Goal: Task Accomplishment & Management: Manage account settings

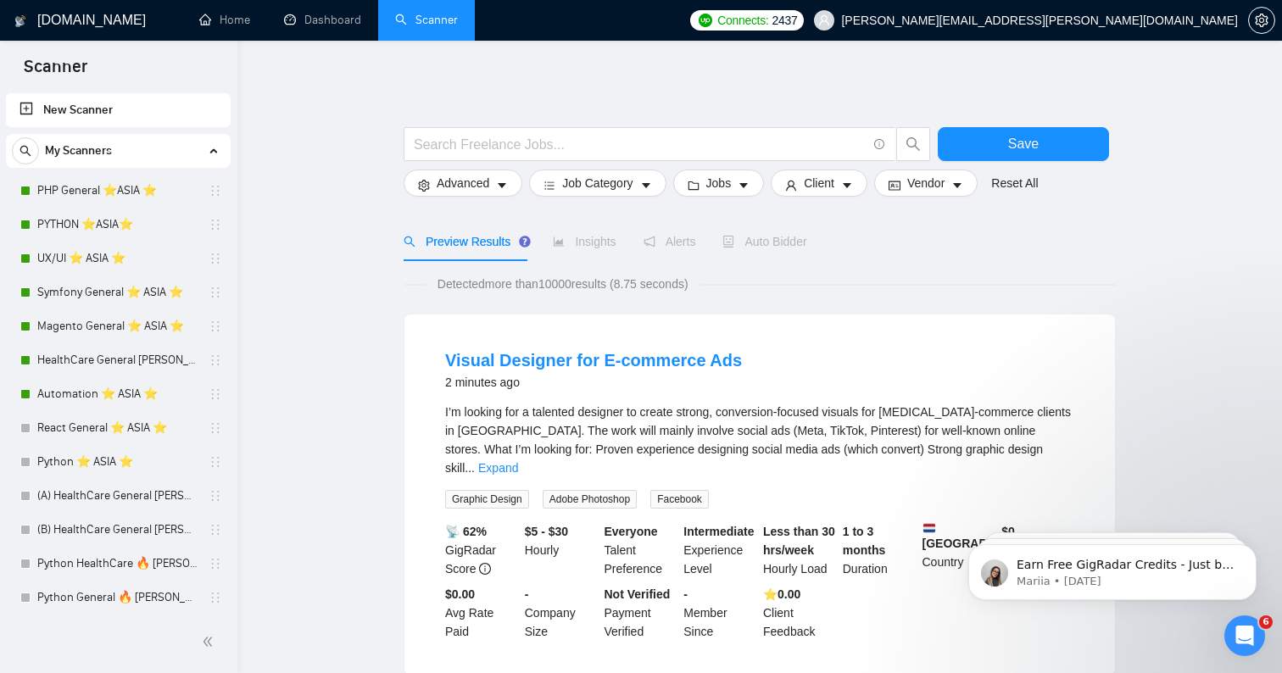
click at [396, 27] on link "Scanner" at bounding box center [426, 20] width 63 height 14
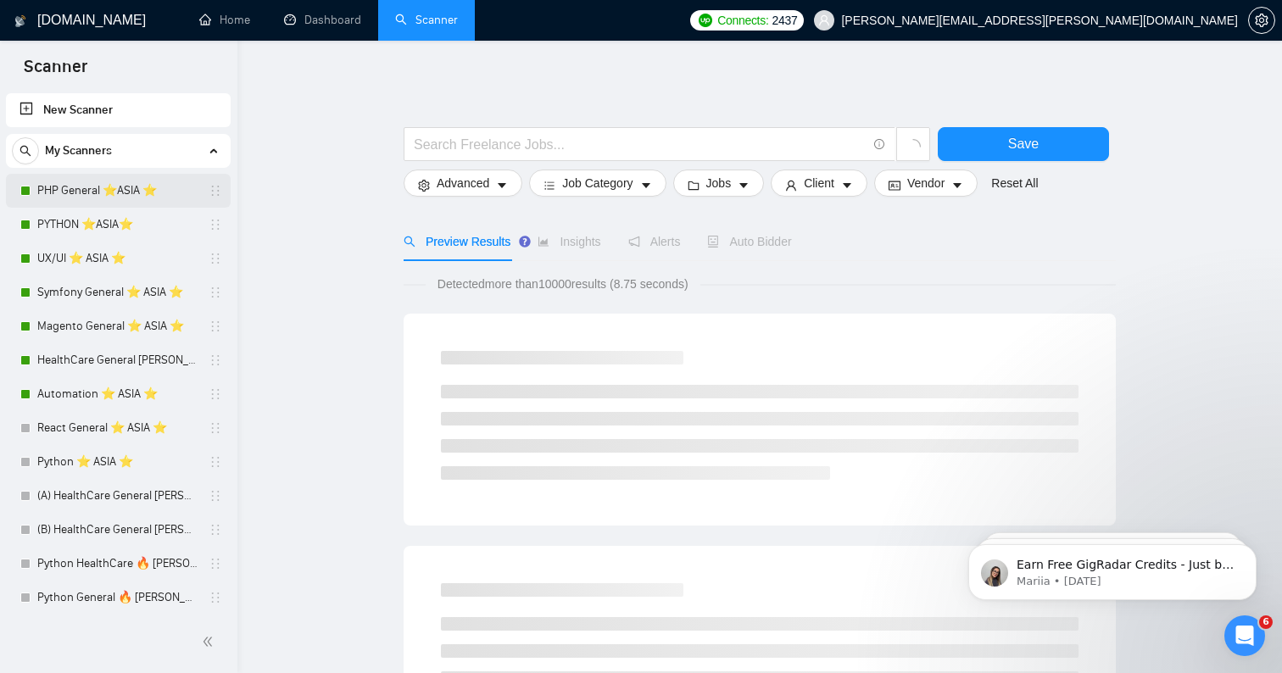
click at [160, 190] on link "PHP General ⭐️ASIA ⭐️" at bounding box center [117, 191] width 161 height 34
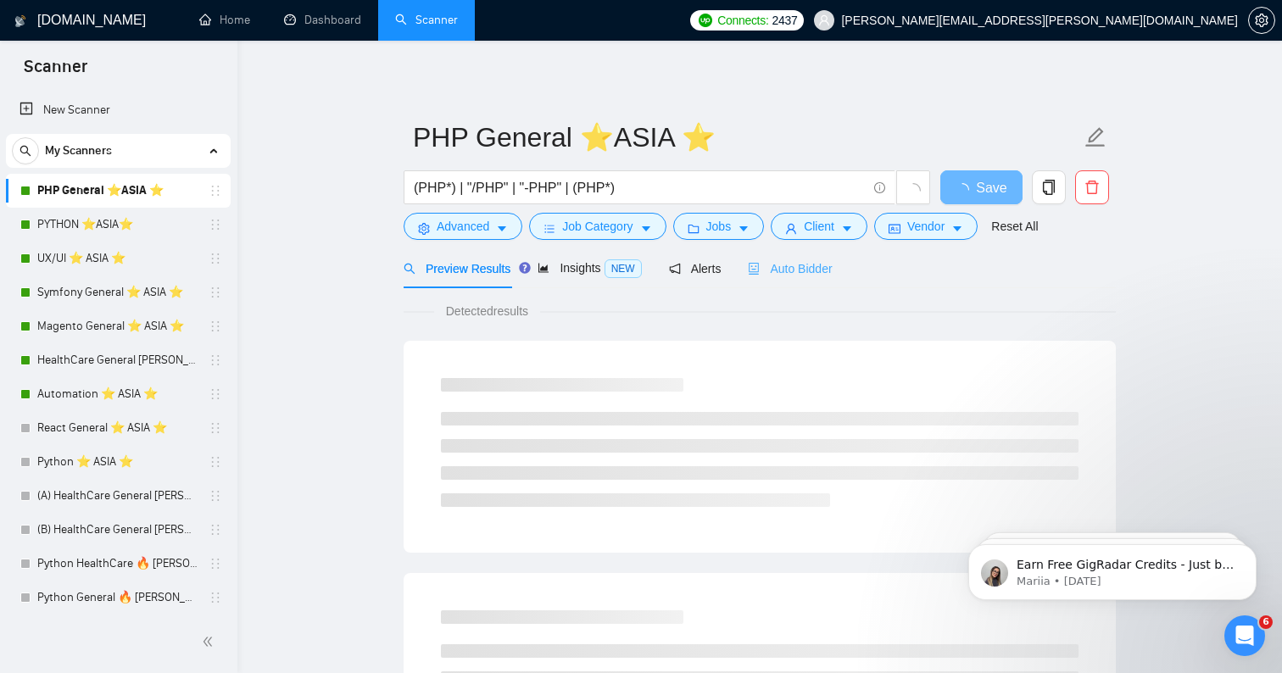
click at [796, 255] on div "Auto Bidder" at bounding box center [790, 268] width 84 height 40
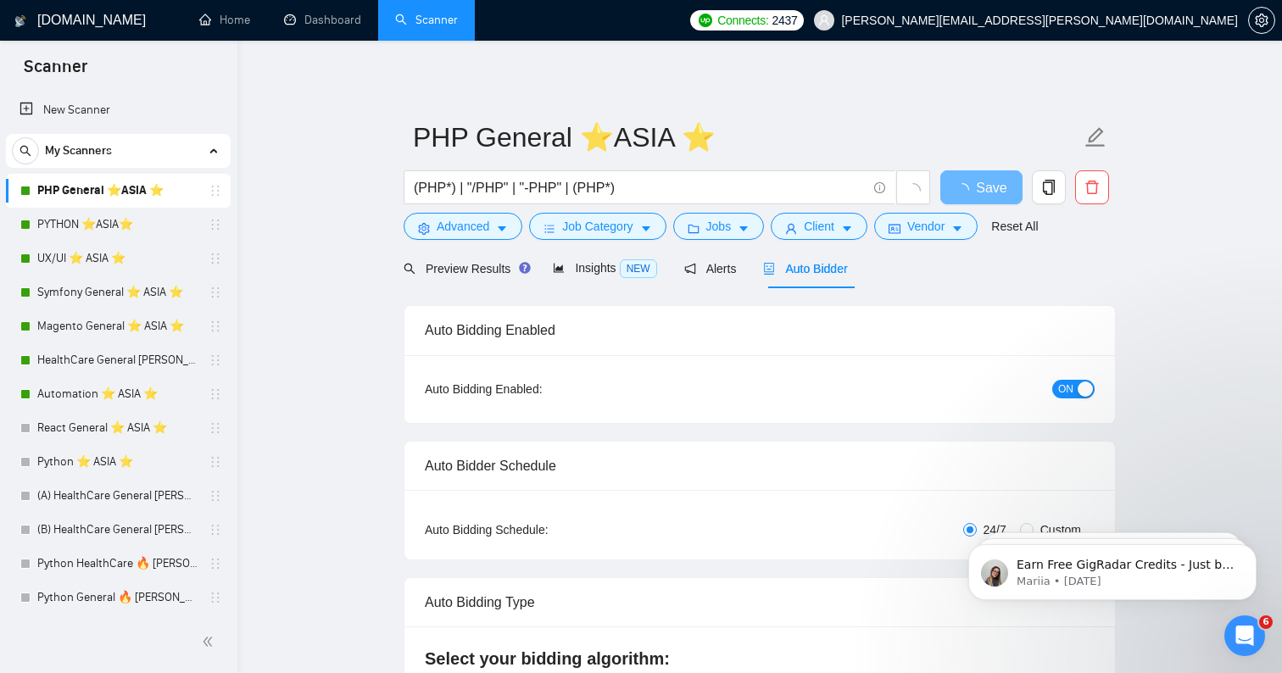
click at [82, 25] on h1 "[DOMAIN_NAME]" at bounding box center [91, 20] width 108 height 41
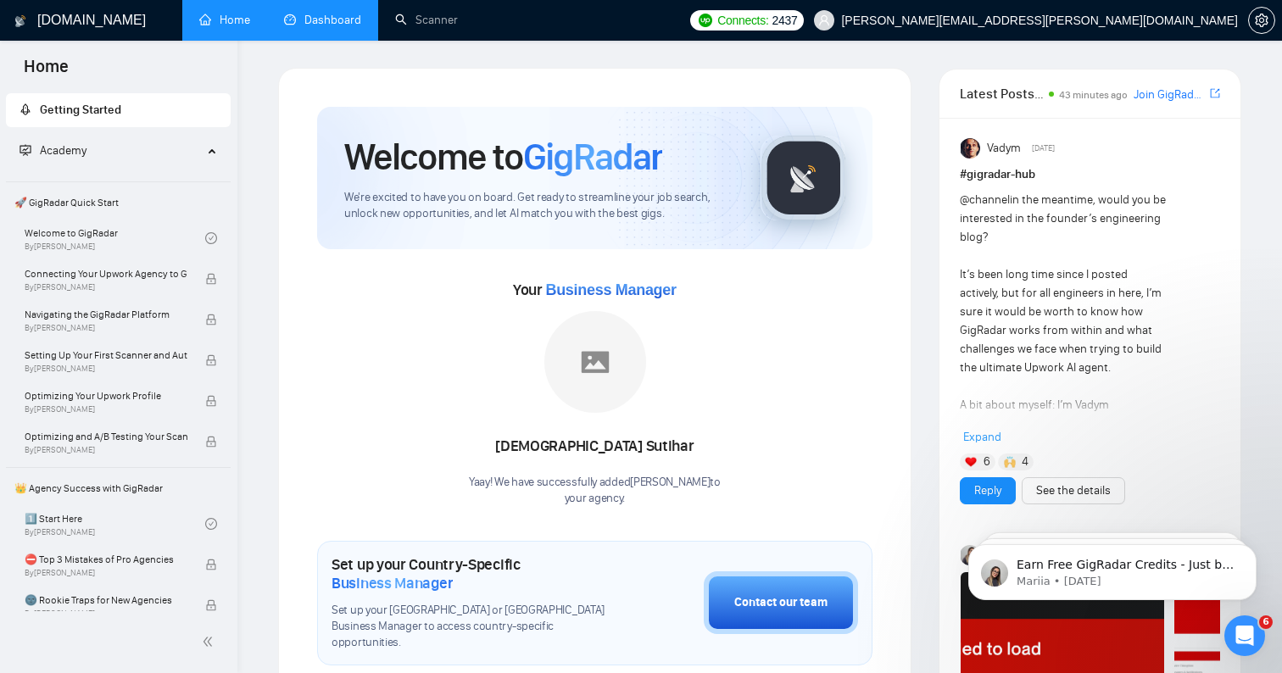
click at [321, 13] on link "Dashboard" at bounding box center [322, 20] width 77 height 14
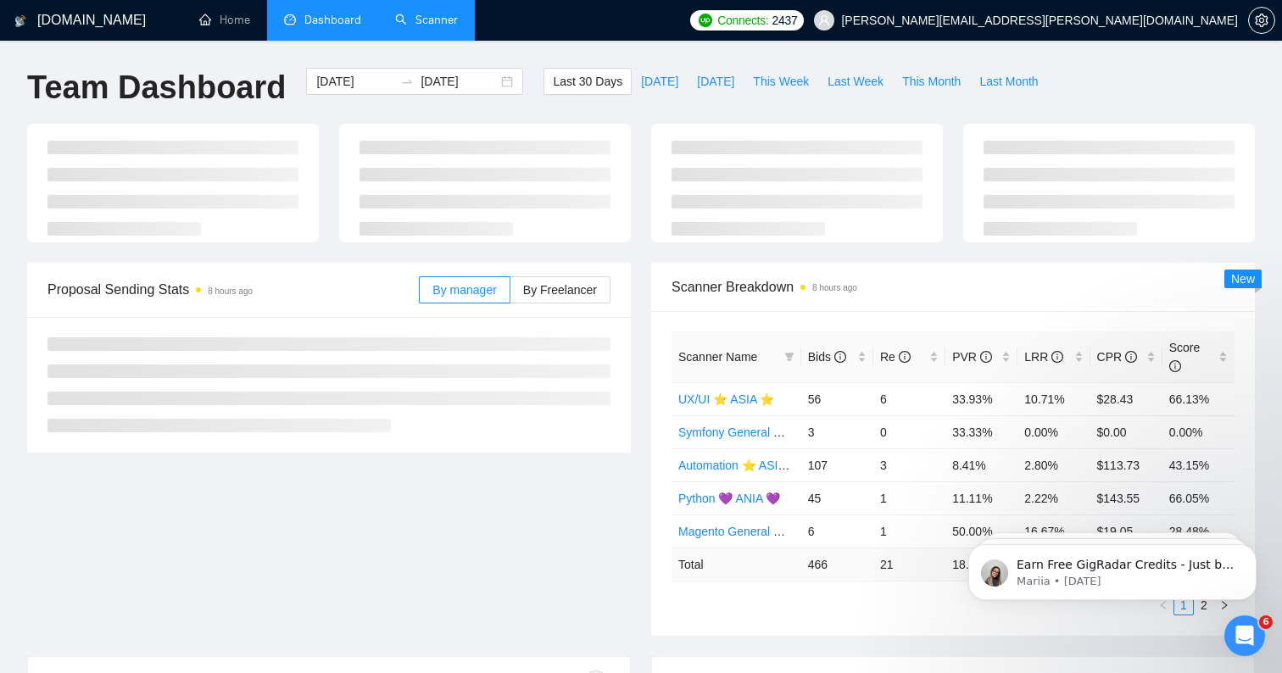
click at [409, 27] on link "Scanner" at bounding box center [426, 20] width 63 height 14
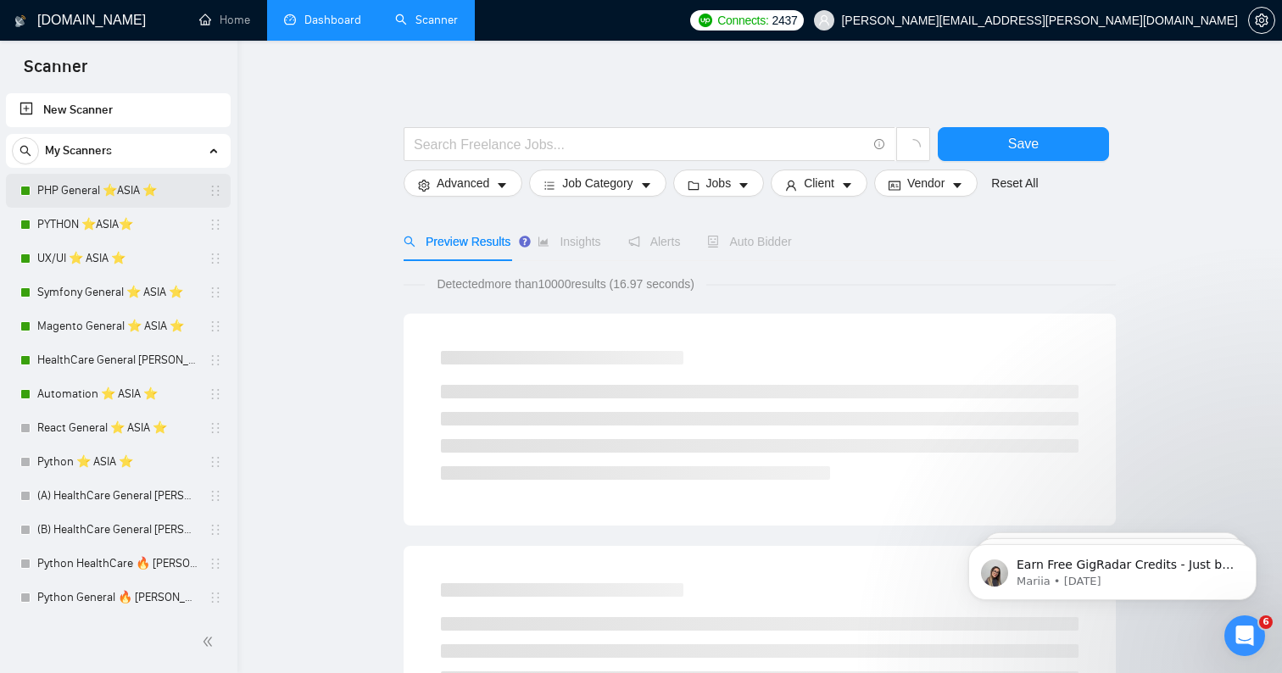
click at [109, 199] on link "PHP General ⭐️ASIA ⭐️" at bounding box center [117, 191] width 161 height 34
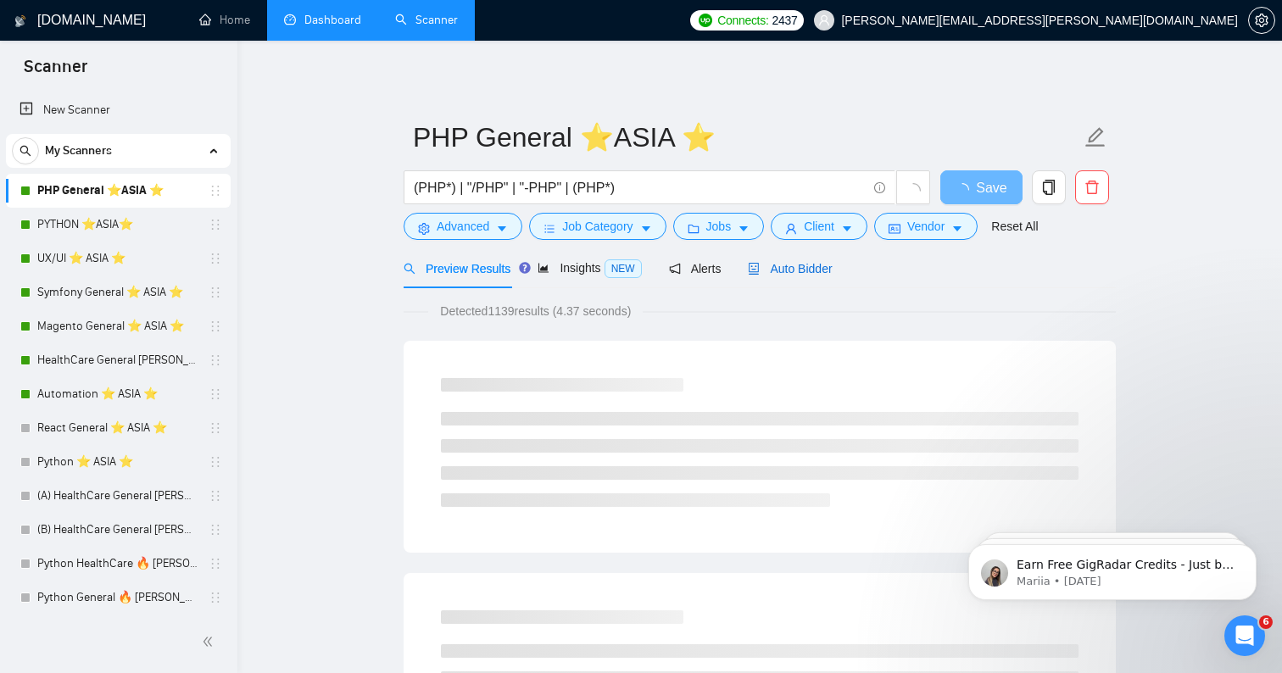
click at [809, 272] on span "Auto Bidder" at bounding box center [790, 269] width 84 height 14
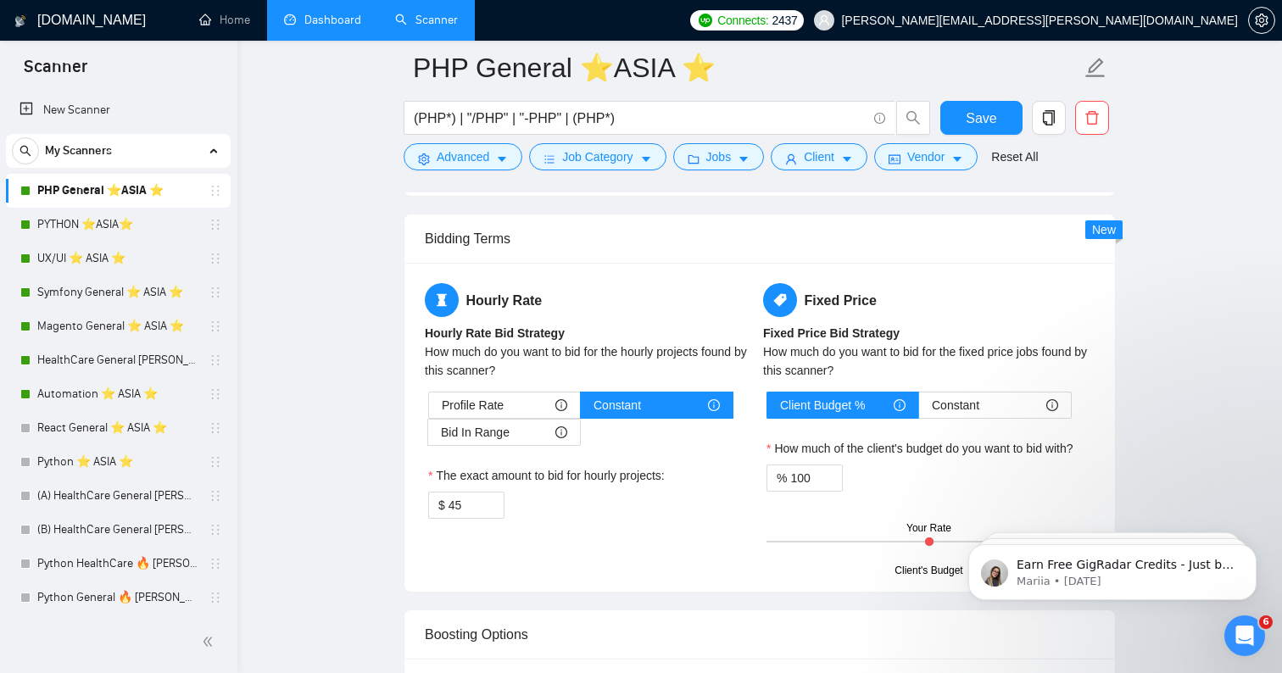
scroll to position [2569, 0]
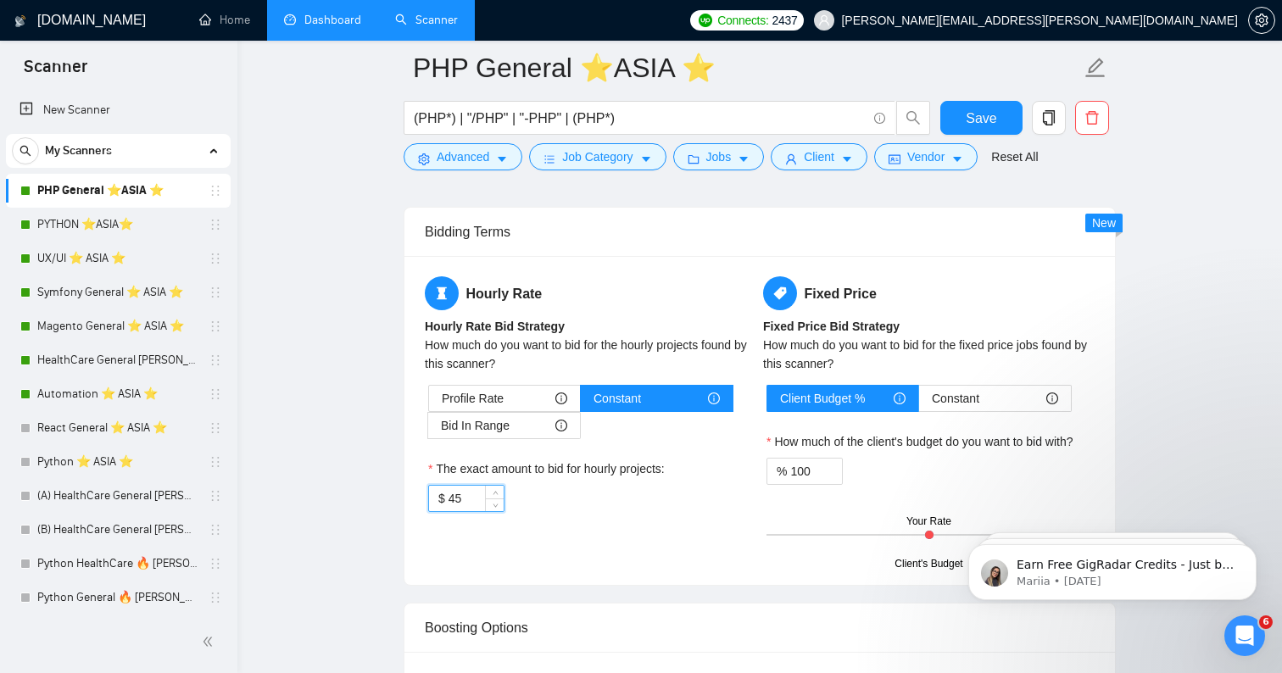
click at [469, 511] on input "45" at bounding box center [475, 498] width 55 height 25
type input "49"
click at [973, 117] on span "Save" at bounding box center [980, 118] width 31 height 21
click at [109, 254] on link "UX/UI ⭐️ ASIA ⭐️" at bounding box center [117, 259] width 161 height 34
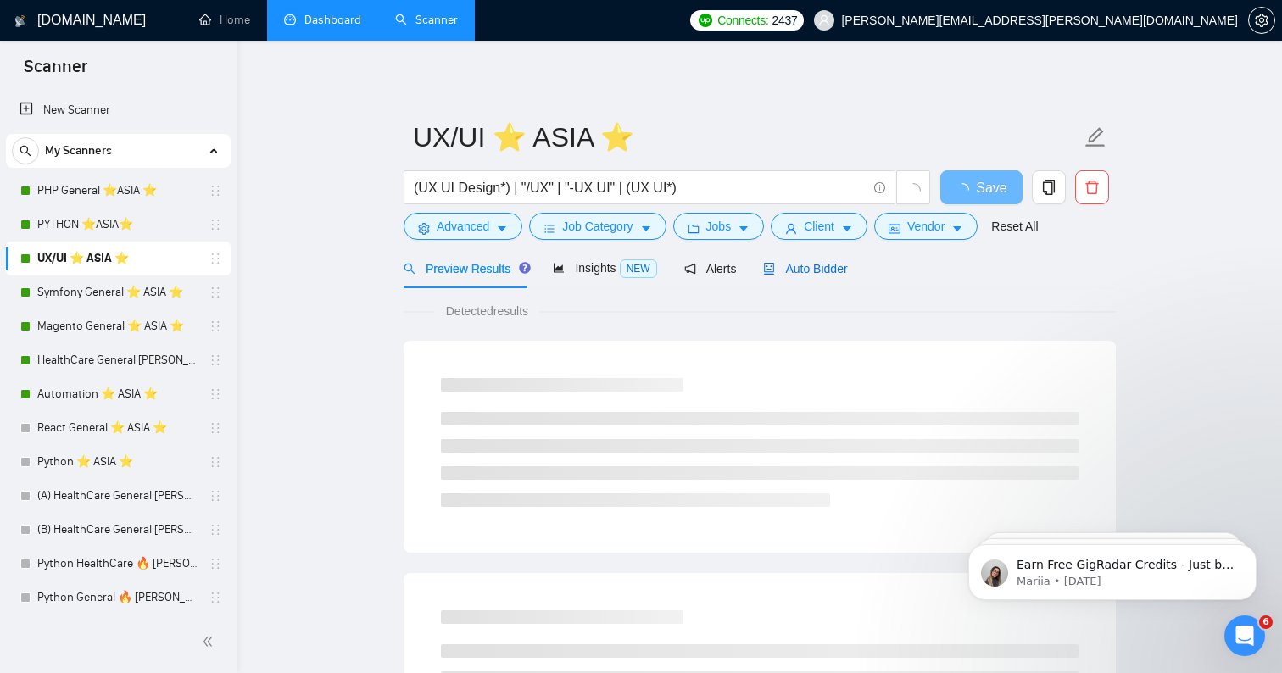
click at [826, 264] on span "Auto Bidder" at bounding box center [805, 269] width 84 height 14
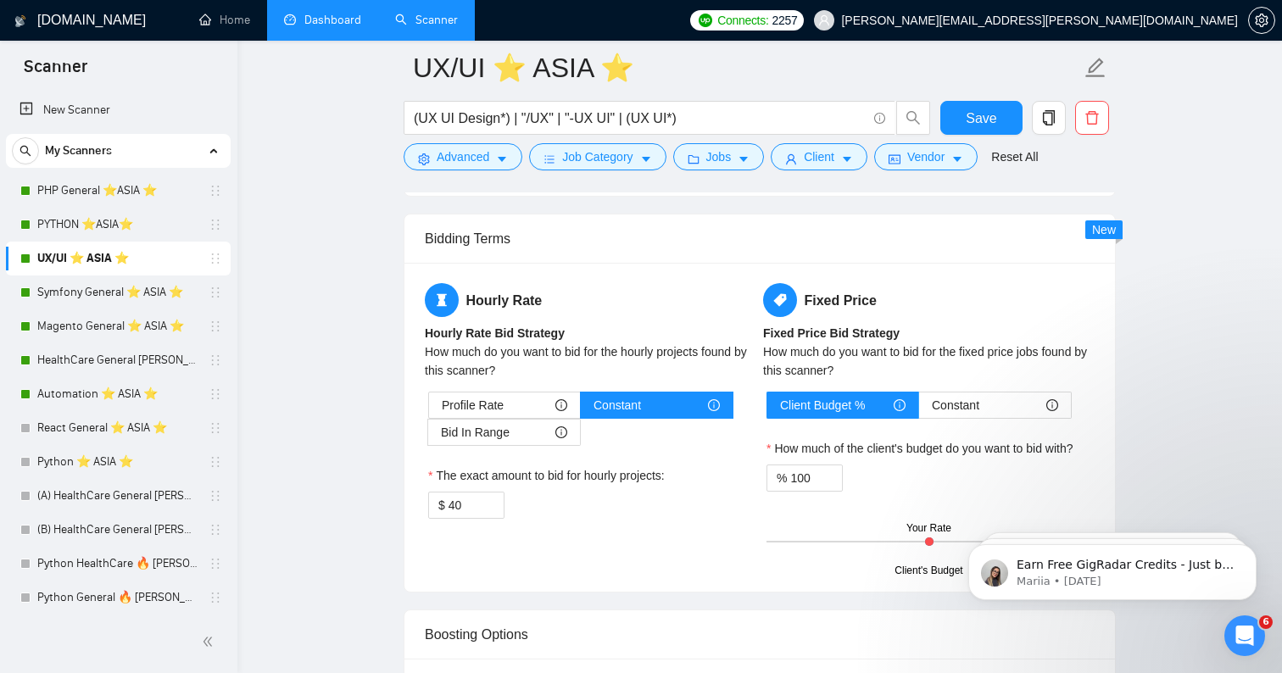
scroll to position [2788, 0]
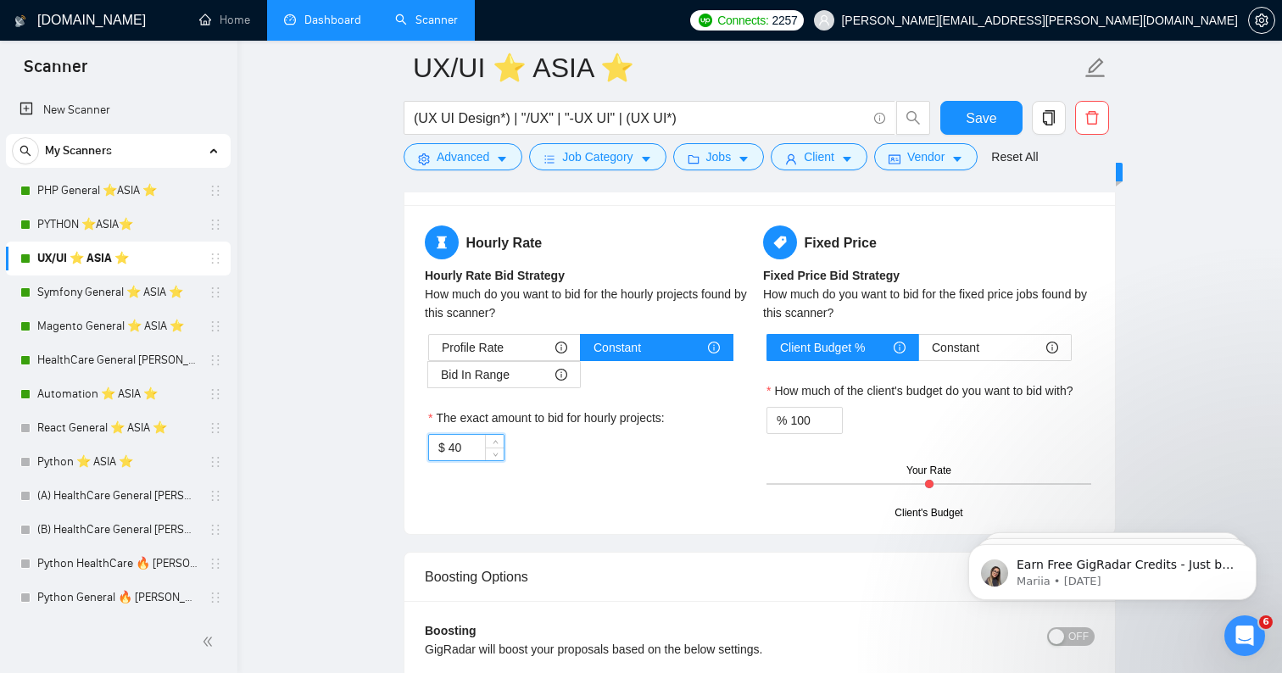
click at [482, 456] on input "40" at bounding box center [475, 447] width 55 height 25
type input "42"
click at [977, 131] on button "Save" at bounding box center [981, 118] width 82 height 34
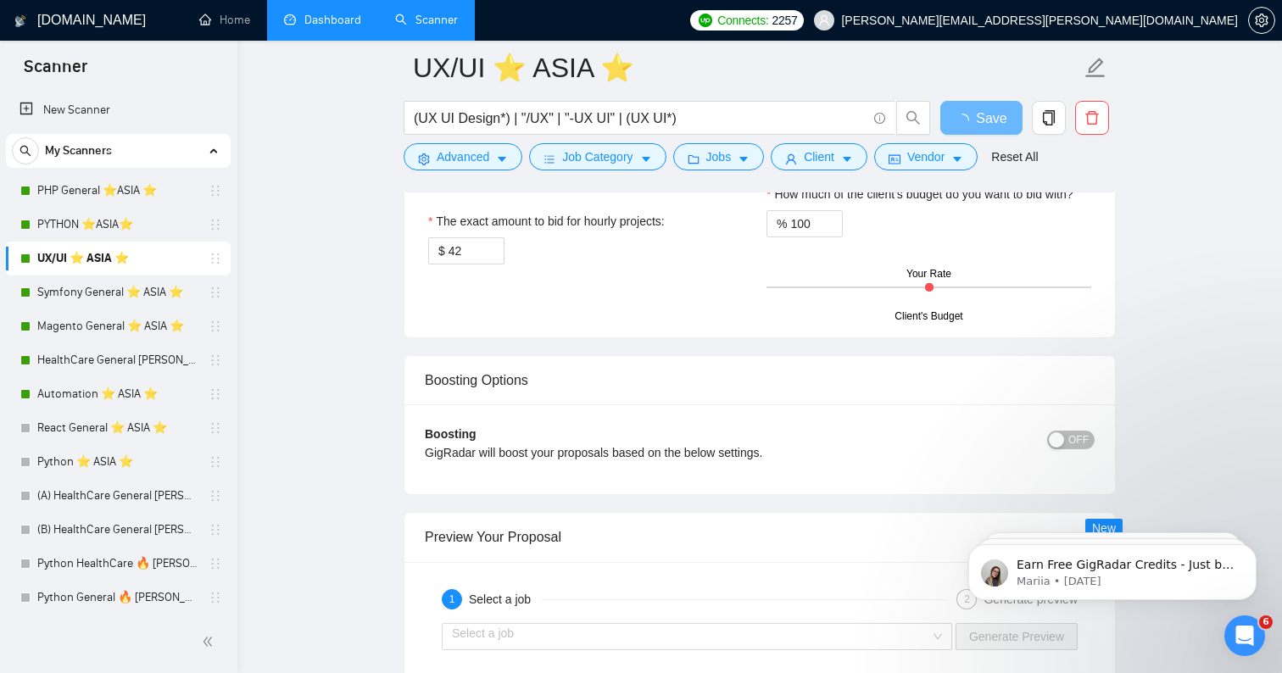
scroll to position [2996, 0]
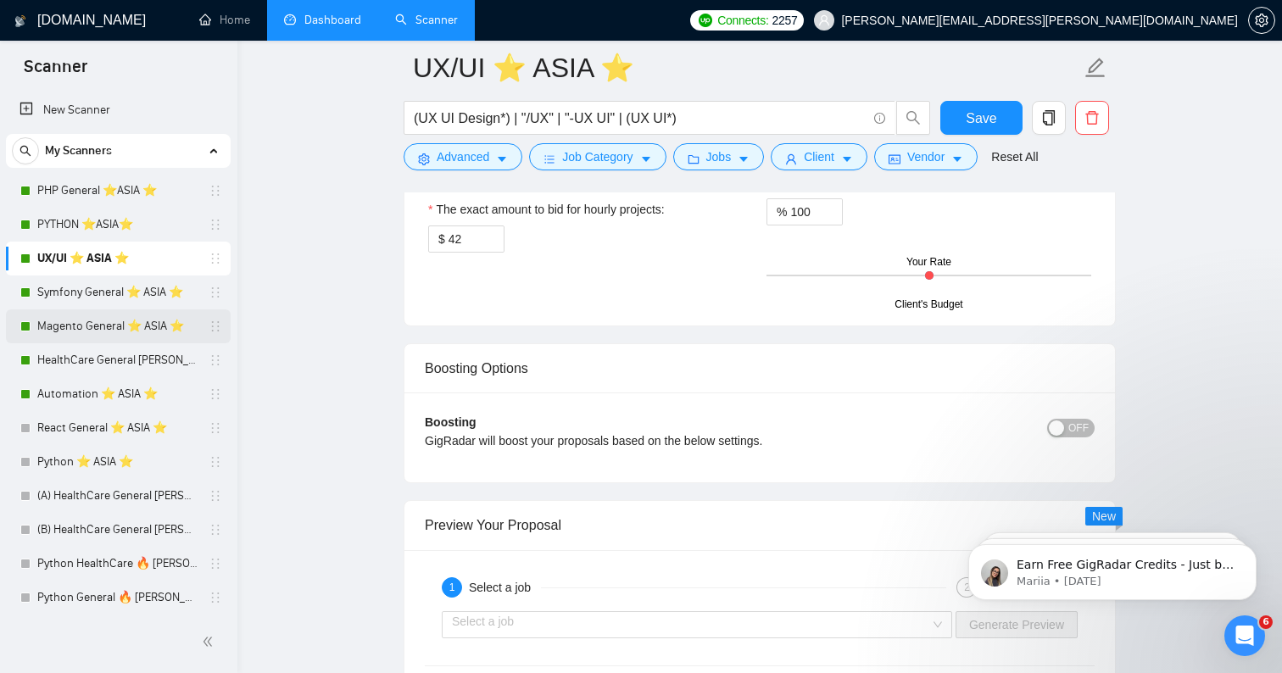
click at [109, 334] on link "Magento General ⭐️ ASIA ⭐️" at bounding box center [117, 326] width 161 height 34
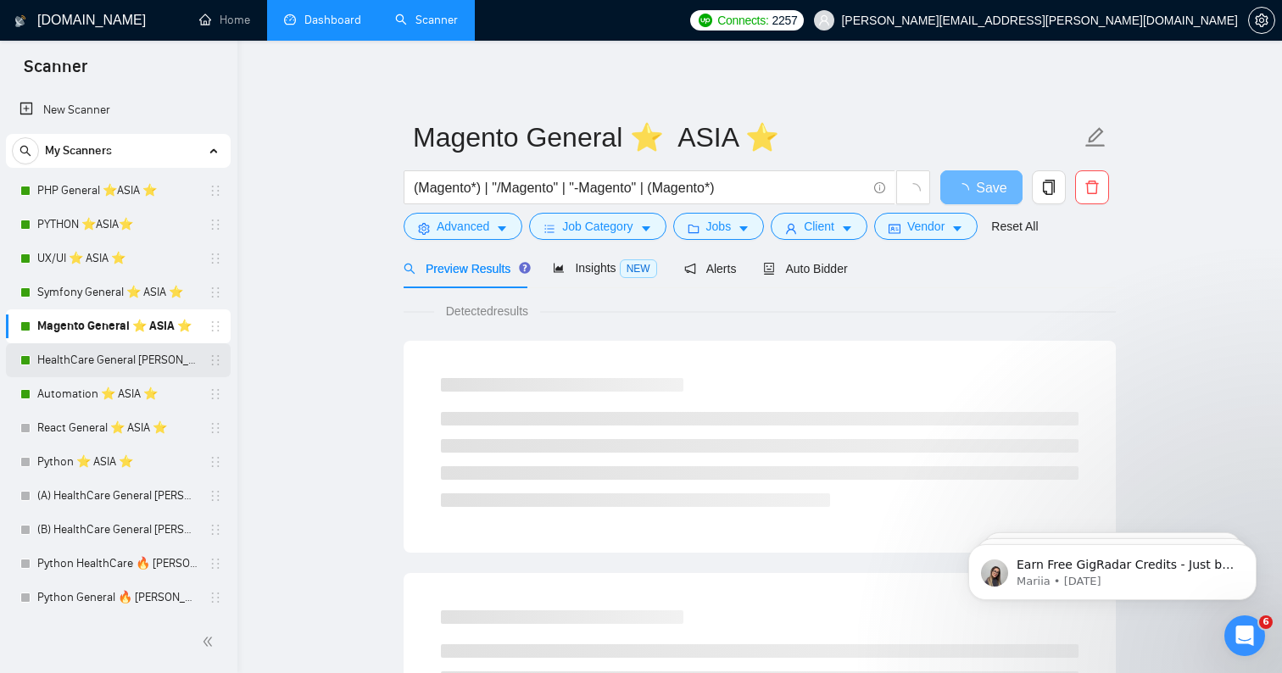
click at [107, 354] on link "HealthCare General [PERSON_NAME] ⭐️ASIA⭐️" at bounding box center [117, 360] width 161 height 34
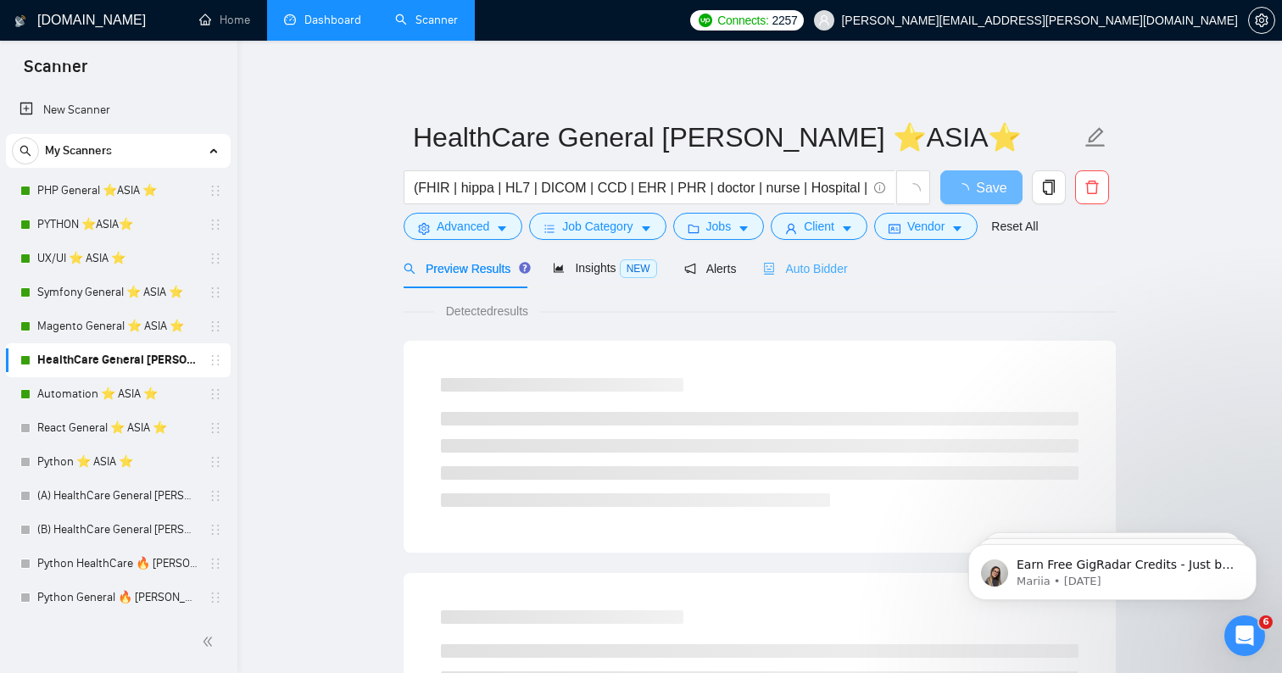
click at [806, 256] on div "Auto Bidder" at bounding box center [805, 268] width 84 height 40
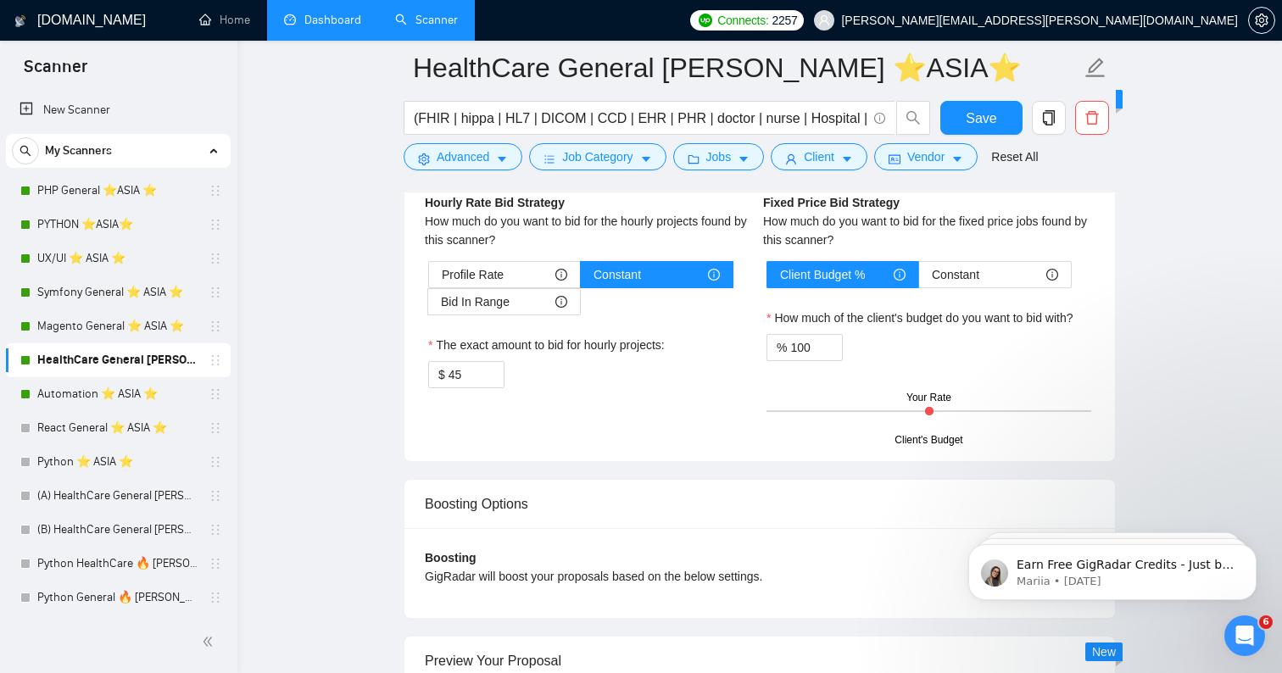
scroll to position [2811, 0]
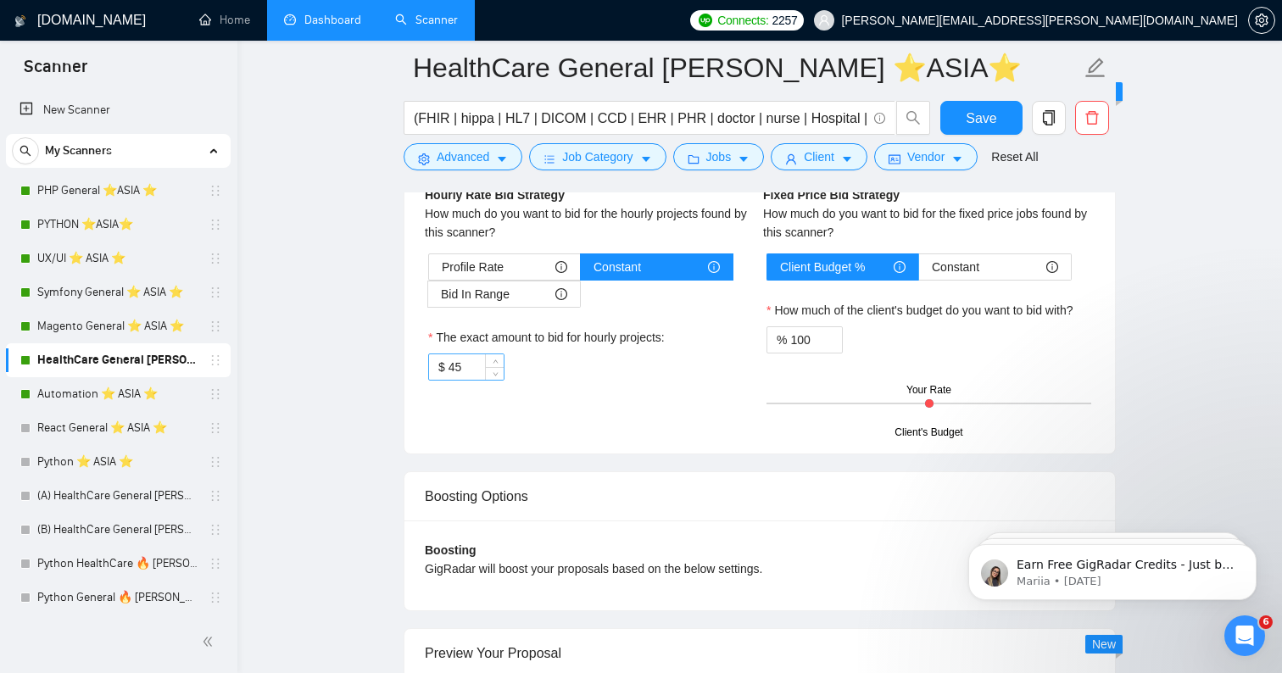
click at [481, 364] on input "45" at bounding box center [475, 366] width 55 height 25
type input "48"
click at [967, 124] on span "Save" at bounding box center [980, 118] width 31 height 21
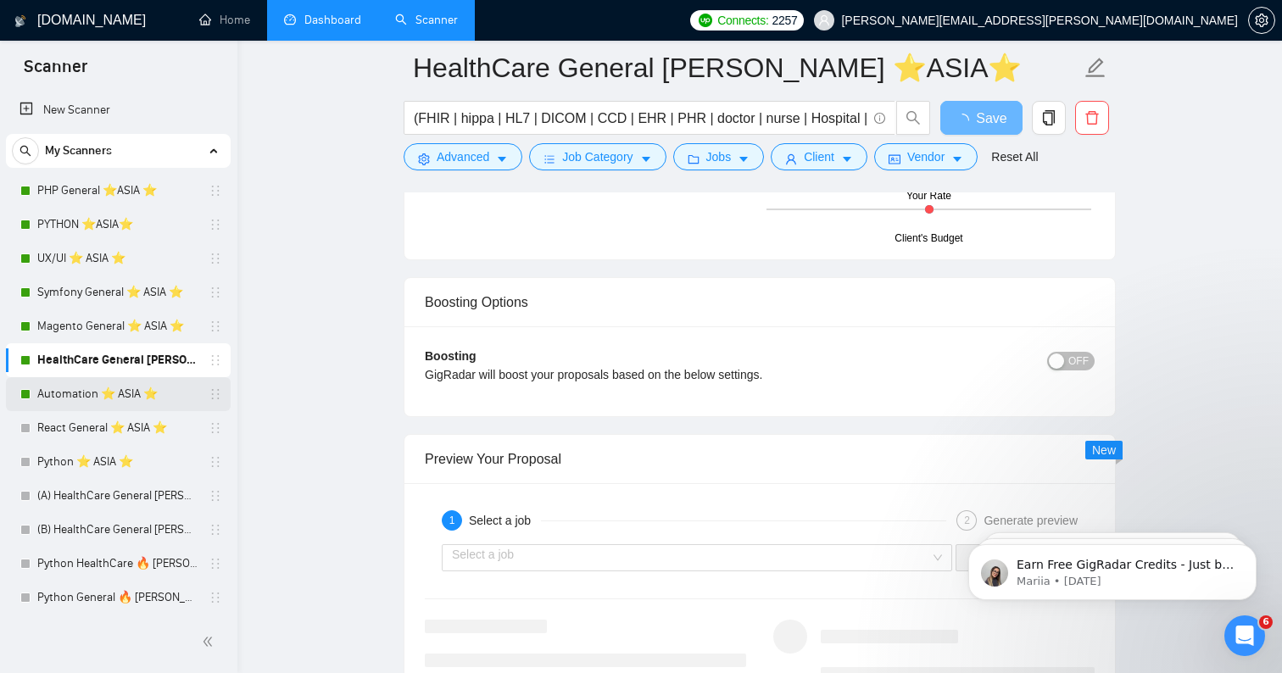
click at [60, 391] on link "Automation ⭐️ ASIA ⭐️" at bounding box center [117, 394] width 161 height 34
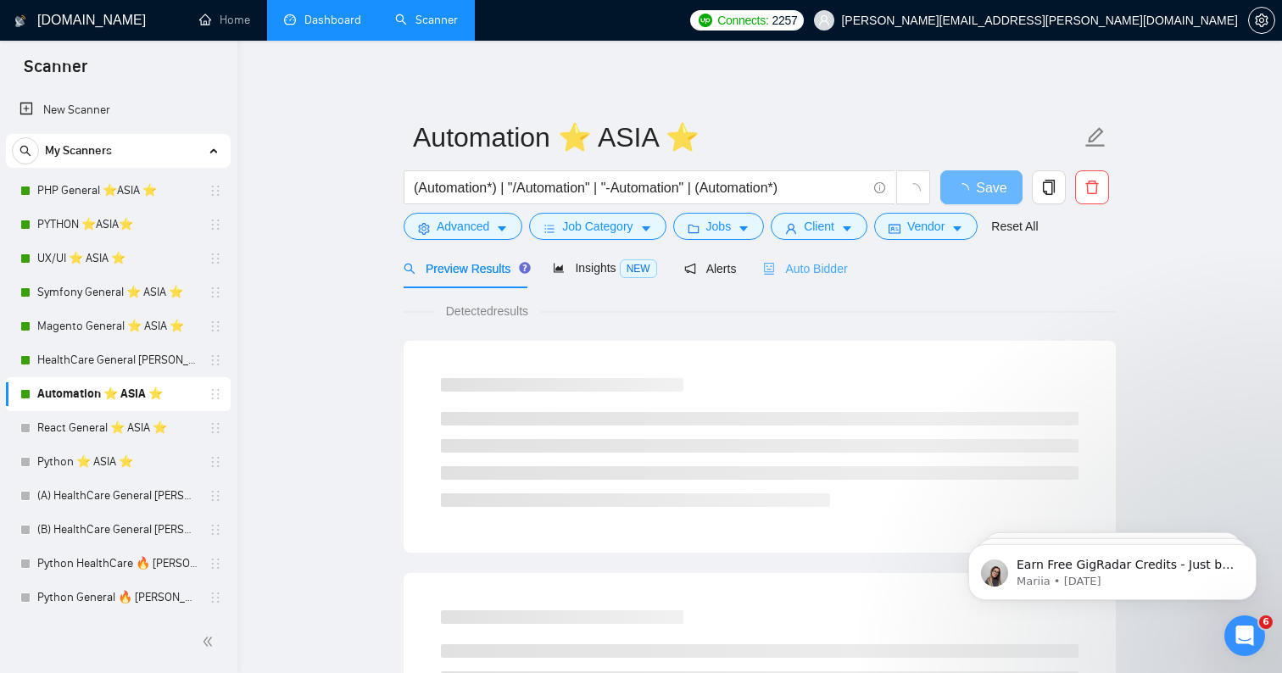
click at [791, 282] on div "Auto Bidder" at bounding box center [805, 268] width 84 height 40
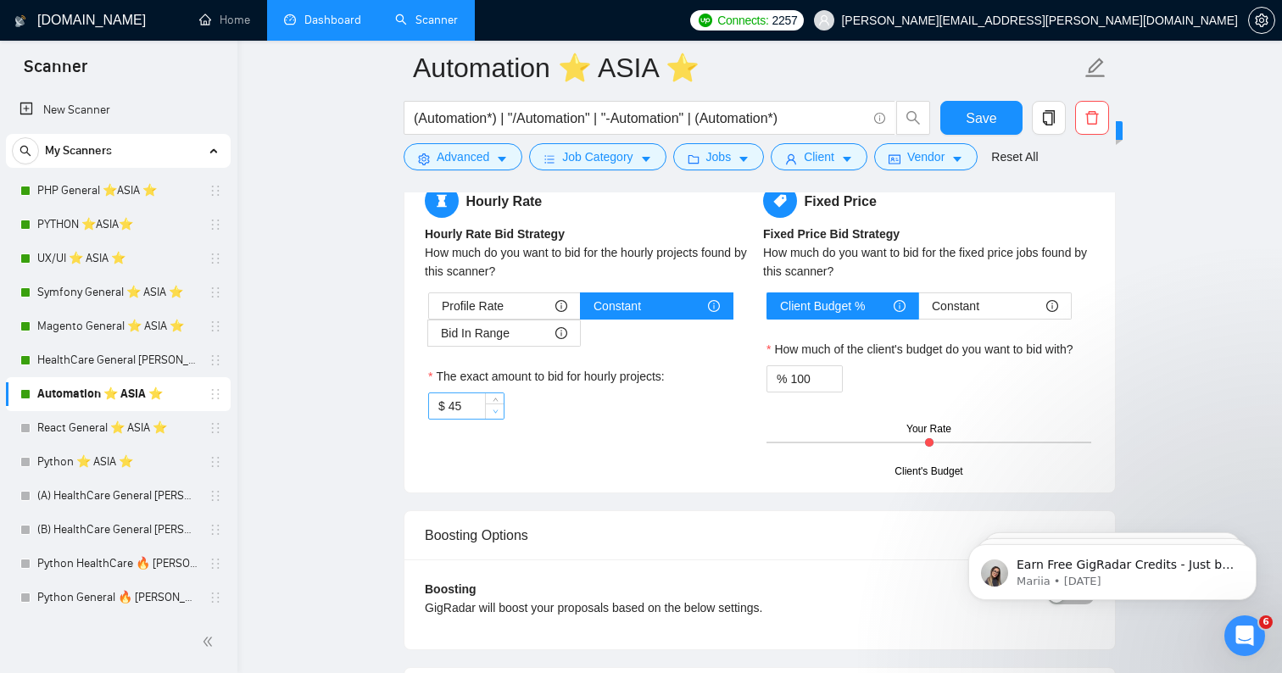
scroll to position [2689, 0]
click at [482, 419] on input "45" at bounding box center [475, 405] width 55 height 25
type input "48"
click at [989, 116] on span "Save" at bounding box center [980, 118] width 31 height 21
click at [61, 14] on h1 "[DOMAIN_NAME]" at bounding box center [91, 20] width 108 height 41
